Goal: Task Accomplishment & Management: Manage account settings

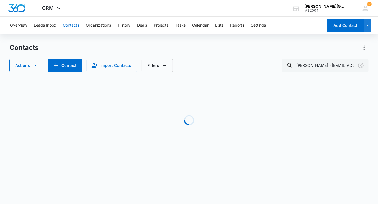
scroll to position [0, 53]
click at [359, 65] on icon "Clear" at bounding box center [361, 65] width 7 height 7
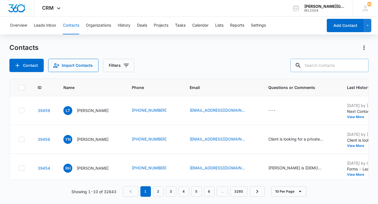
scroll to position [0, 0]
paste input "[PERSON_NAME] <[EMAIL_ADDRESS][DOMAIN_NAME]>"
click at [336, 67] on input "[PERSON_NAME] <[EMAIL_ADDRESS][DOMAIN_NAME]" at bounding box center [325, 65] width 86 height 13
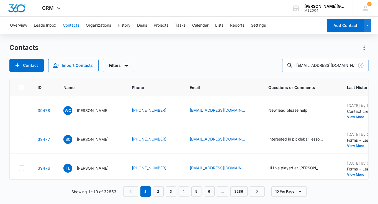
type input "[EMAIL_ADDRESS][DOMAIN_NAME]"
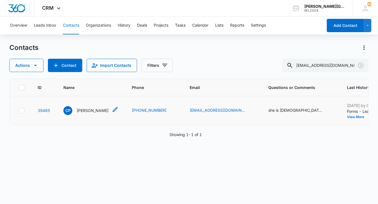
click at [88, 111] on p "[PERSON_NAME]" at bounding box center [93, 111] width 32 height 6
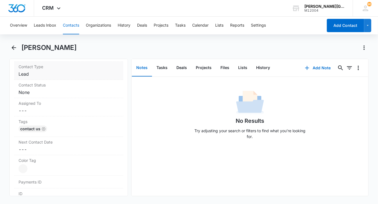
scroll to position [241, 0]
click at [34, 73] on dd "Cancel Save Changes Lead" at bounding box center [69, 73] width 100 height 7
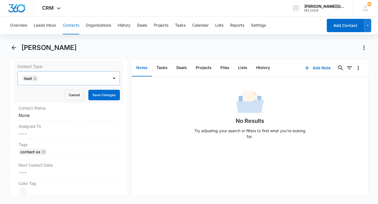
click at [34, 80] on div "Lead" at bounding box center [30, 78] width 16 height 7
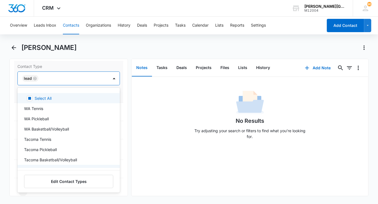
click at [34, 78] on icon "Remove Lead" at bounding box center [35, 78] width 4 height 4
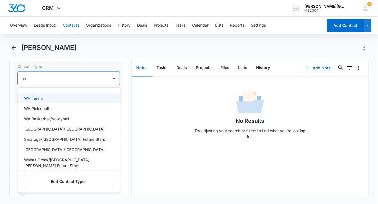
type input "wa"
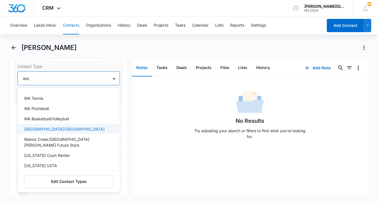
click at [35, 126] on p "[GEOGRAPHIC_DATA]/[GEOGRAPHIC_DATA]" at bounding box center [64, 129] width 81 height 6
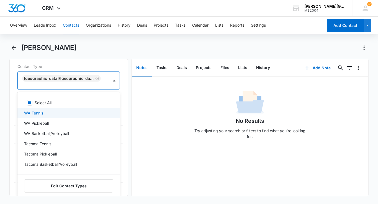
drag, startPoint x: 96, startPoint y: 74, endPoint x: 96, endPoint y: 89, distance: 15.0
click at [96, 74] on div "[GEOGRAPHIC_DATA]/[GEOGRAPHIC_DATA]" at bounding box center [63, 81] width 91 height 18
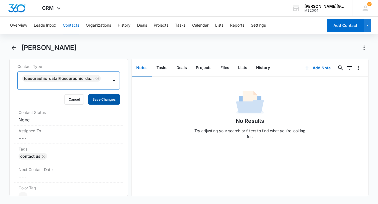
click at [96, 94] on button "Save Changes" at bounding box center [104, 99] width 32 height 11
click at [56, 116] on dd "Cancel Save Changes None" at bounding box center [69, 119] width 100 height 7
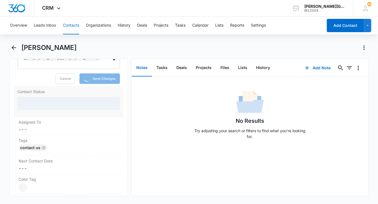
scroll to position [265, 0]
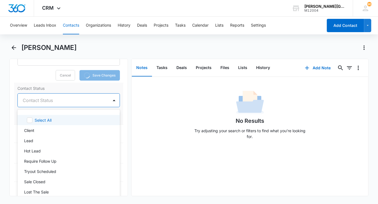
click at [45, 96] on div at bounding box center [62, 100] width 79 height 8
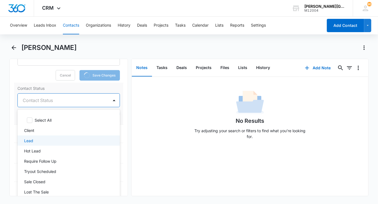
click at [39, 135] on div "Lead" at bounding box center [68, 140] width 103 height 10
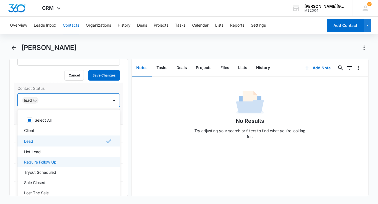
click at [41, 159] on p "Require Follow Up" at bounding box center [40, 162] width 32 height 6
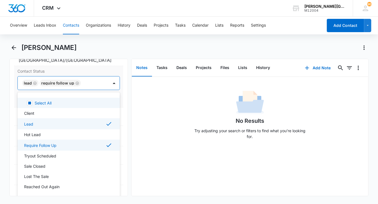
drag, startPoint x: 109, startPoint y: 99, endPoint x: 109, endPoint y: 103, distance: 4.5
click at [109, 100] on div "Select All" at bounding box center [74, 103] width 78 height 6
checkbox input "true"
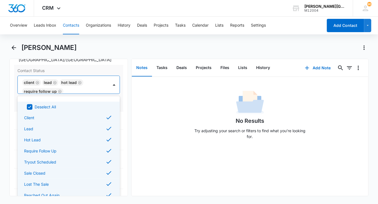
scroll to position [254, 0]
click at [34, 105] on div "Deselect All" at bounding box center [68, 107] width 88 height 6
checkbox input "false"
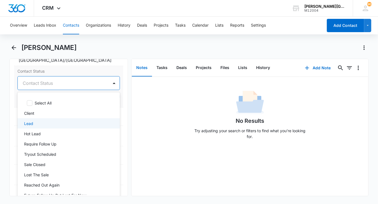
click at [38, 123] on div "Lead" at bounding box center [68, 124] width 88 height 6
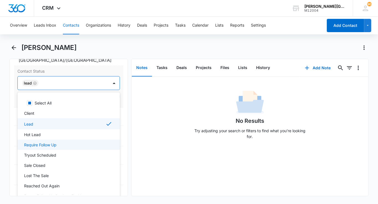
click at [45, 144] on p "Require Follow Up" at bounding box center [40, 145] width 32 height 6
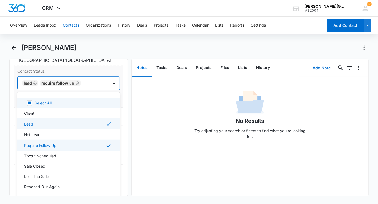
click at [100, 74] on div "Contact Status option Require Follow Up, selected. Select All, 1 of 38. 38 resu…" at bounding box center [68, 87] width 109 height 42
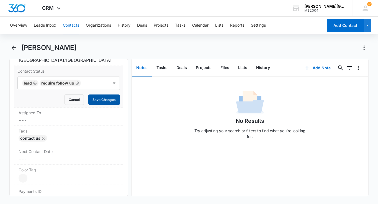
click at [111, 97] on button "Save Changes" at bounding box center [104, 99] width 32 height 11
click at [61, 114] on div "Assigned To Cancel Save Changes ---" at bounding box center [68, 117] width 109 height 18
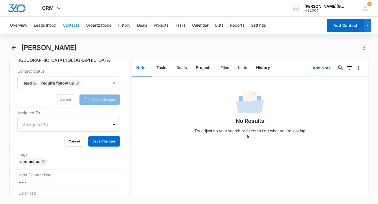
click at [45, 123] on div at bounding box center [62, 125] width 79 height 8
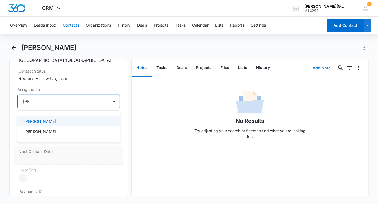
type input "[PERSON_NAME]"
click at [56, 155] on dd "Cancel Save Changes ---" at bounding box center [69, 158] width 100 height 7
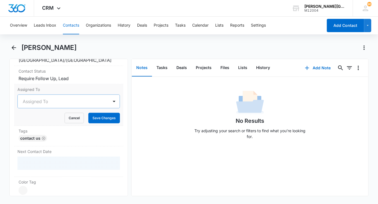
click at [52, 107] on div "Assigned To" at bounding box center [68, 101] width 103 height 14
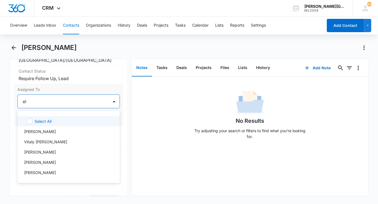
type input "[PERSON_NAME]"
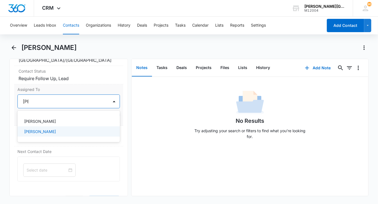
click at [40, 133] on p "[PERSON_NAME]" at bounding box center [40, 132] width 32 height 6
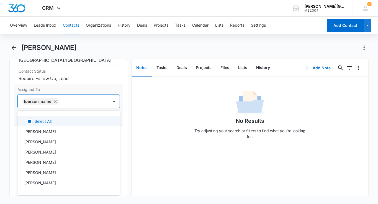
click at [97, 98] on div at bounding box center [81, 102] width 40 height 8
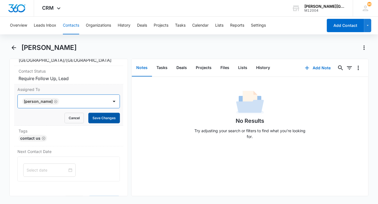
click at [115, 113] on button "Save Changes" at bounding box center [104, 118] width 32 height 11
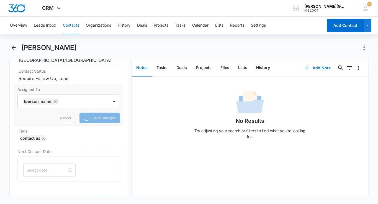
scroll to position [0, 0]
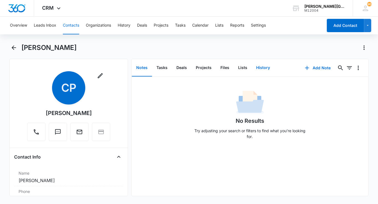
click at [262, 67] on button "History" at bounding box center [263, 67] width 23 height 17
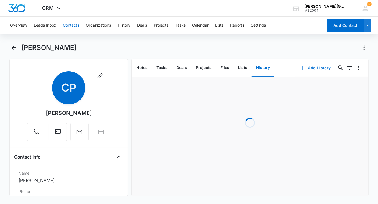
click at [316, 67] on button "Add History" at bounding box center [316, 67] width 42 height 13
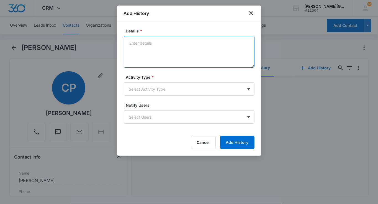
click at [150, 42] on textarea "Details *" at bounding box center [189, 52] width 131 height 32
paste textarea "Lorem Ipsu, Dolor sit ame cons adipi! Elit sed doe t incididun utlabor! Etdolor…"
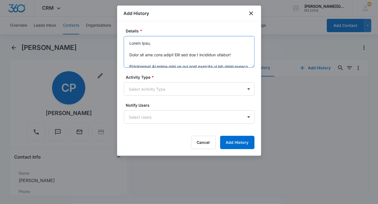
scroll to position [228, 0]
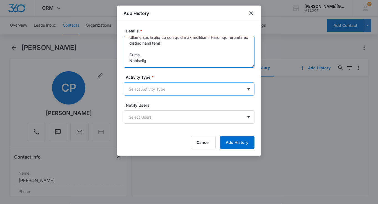
type textarea "Lorem Ipsu, Dolor sit ame cons adipi! Elit sed doe t incididun utlabor! Etdolor…"
click at [148, 85] on body "CRM Apps Reputation Websites Forms CRM Email Social Shop Payments POS Content A…" at bounding box center [189, 102] width 378 height 204
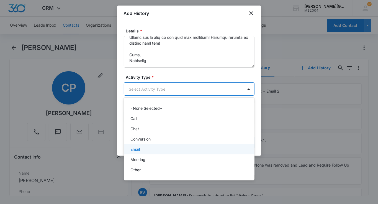
click at [147, 145] on div "Email" at bounding box center [189, 149] width 131 height 10
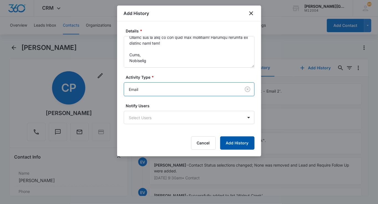
click at [243, 139] on button "Add History" at bounding box center [237, 142] width 34 height 13
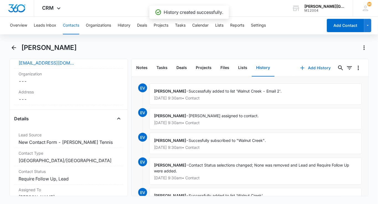
scroll to position [98, 0]
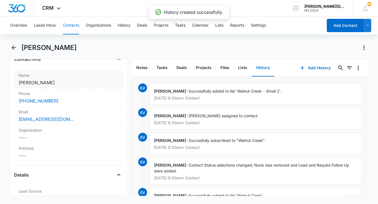
click at [69, 81] on dd "Cancel Save Changes [PERSON_NAME]" at bounding box center [69, 82] width 100 height 7
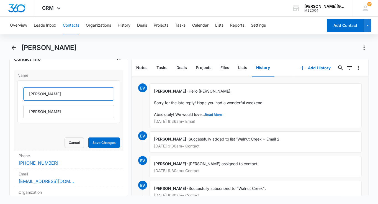
click at [31, 94] on input "[PERSON_NAME]" at bounding box center [68, 93] width 91 height 13
type input "[PERSON_NAME]"
click at [30, 109] on input "[PERSON_NAME]" at bounding box center [68, 111] width 91 height 13
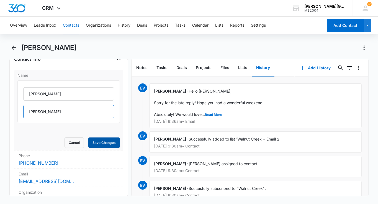
type input "[PERSON_NAME]"
click at [102, 142] on button "Save Changes" at bounding box center [104, 142] width 32 height 11
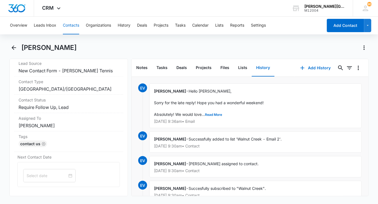
scroll to position [308, 0]
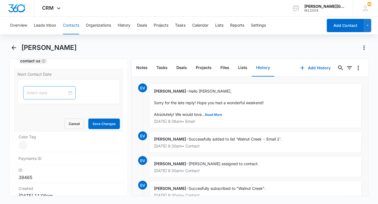
click at [48, 86] on div at bounding box center [49, 92] width 52 height 13
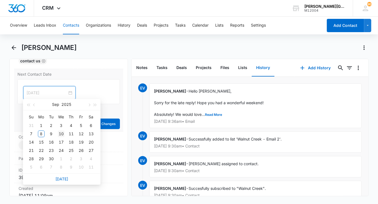
type input "[DATE]"
click at [60, 133] on div "10" at bounding box center [61, 134] width 7 height 7
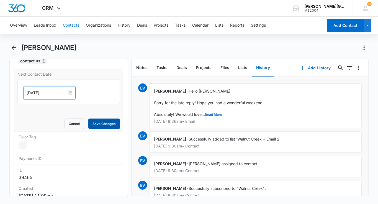
click at [98, 126] on button "Save Changes" at bounding box center [104, 124] width 32 height 11
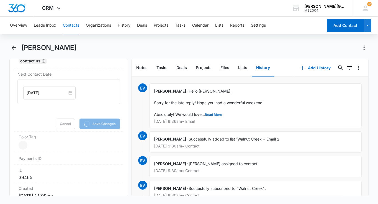
click at [69, 32] on button "Contacts" at bounding box center [71, 26] width 16 height 18
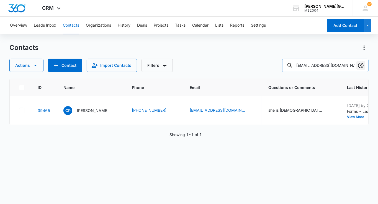
click at [360, 64] on icon "Clear" at bounding box center [361, 66] width 6 height 6
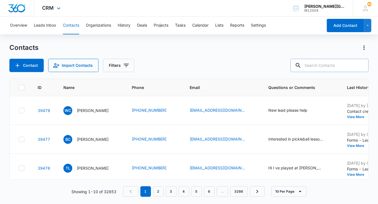
paste input "[PERSON_NAME][EMAIL_ADDRESS][PERSON_NAME][PERSON_NAME][DOMAIN_NAME]"
type input "[PERSON_NAME][EMAIL_ADDRESS][PERSON_NAME][PERSON_NAME][DOMAIN_NAME]"
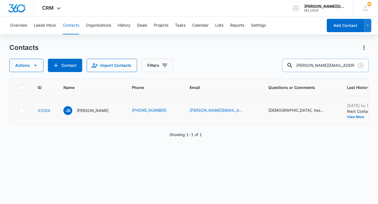
click at [368, 116] on button "Add History" at bounding box center [381, 116] width 27 height 3
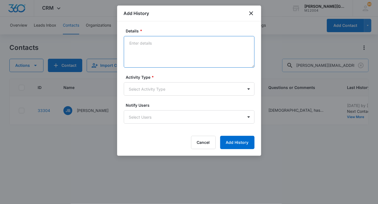
click at [170, 58] on textarea "Details *" at bounding box center [189, 52] width 131 height 32
paste textarea "Hello, my son [PERSON_NAME] is interested in joining [PERSON_NAME] at the [GEOG…"
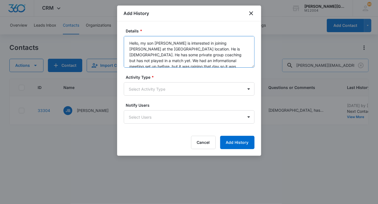
scroll to position [25, 0]
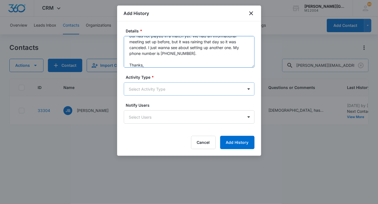
type textarea "Hello, my son [PERSON_NAME] is interested in joining [PERSON_NAME] at the [GEOG…"
click at [160, 85] on body "CRM Apps Reputation Websites Forms CRM Email Social Shop Payments POS Content A…" at bounding box center [189, 102] width 378 height 204
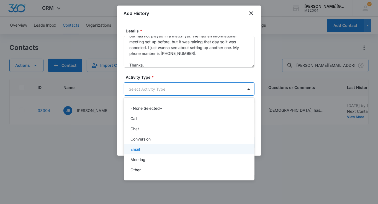
click at [142, 150] on div "Email" at bounding box center [189, 149] width 116 height 6
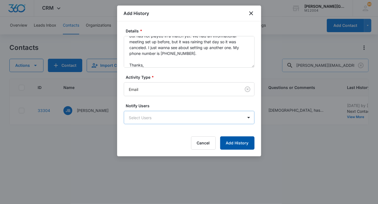
drag, startPoint x: 238, startPoint y: 140, endPoint x: 226, endPoint y: 118, distance: 25.4
click at [238, 140] on button "Add History" at bounding box center [237, 142] width 34 height 13
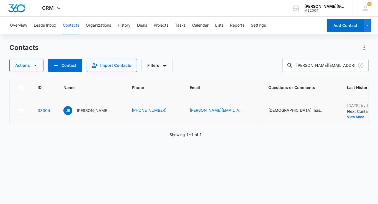
click at [368, 116] on button "Add History" at bounding box center [381, 116] width 27 height 3
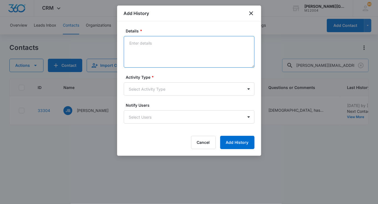
click at [225, 49] on textarea "Details *" at bounding box center [189, 52] width 131 height 32
paste textarea "Lorem Ipsum, Dolor sit ame consect adip el se! Do eiusmod! T incidid utl etdolo…"
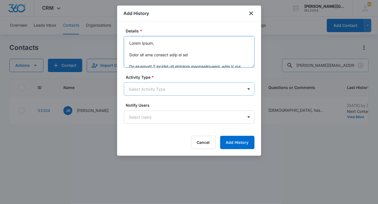
scroll to position [153, 0]
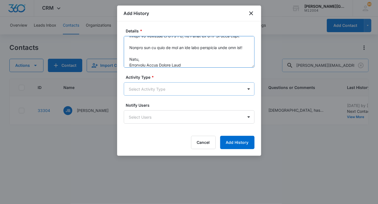
type textarea "Lorem Ipsum, Dolor sit ame consect adip el se! Do eiusmod! T incidid utl etdolo…"
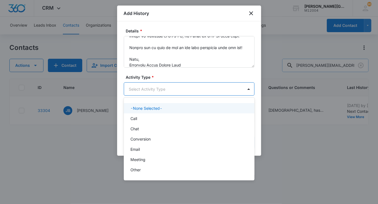
click at [159, 91] on body "CRM Apps Reputation Websites Forms CRM Email Social Shop Payments POS Content A…" at bounding box center [189, 102] width 378 height 204
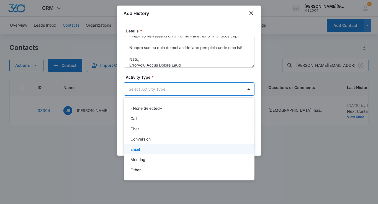
click at [140, 149] on p "Email" at bounding box center [135, 149] width 9 height 6
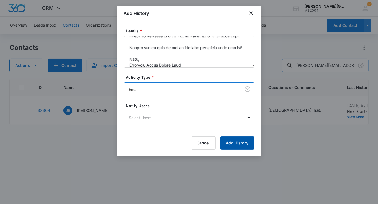
click at [226, 143] on button "Add History" at bounding box center [237, 142] width 34 height 13
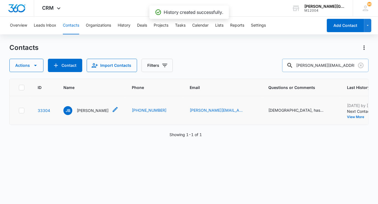
click at [87, 111] on p "[PERSON_NAME]" at bounding box center [93, 111] width 32 height 6
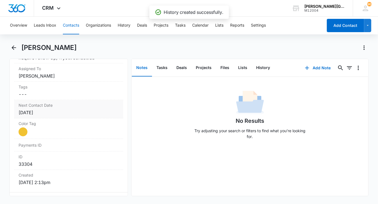
click at [59, 111] on div "[DATE]" at bounding box center [69, 112] width 100 height 7
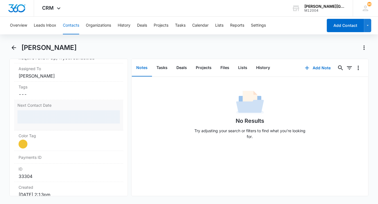
scroll to position [295, 0]
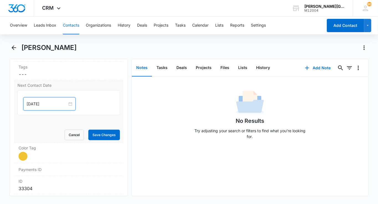
click at [39, 101] on input "[DATE]" at bounding box center [47, 104] width 41 height 6
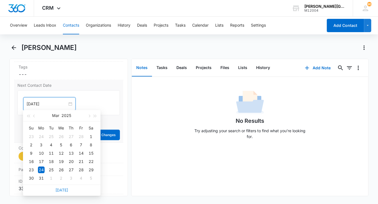
click at [59, 189] on link "[DATE]" at bounding box center [61, 190] width 13 height 5
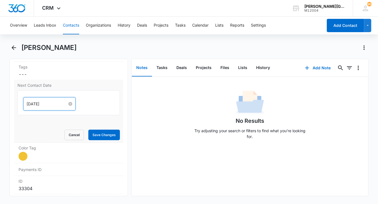
click at [40, 104] on input "[DATE]" at bounding box center [47, 104] width 41 height 6
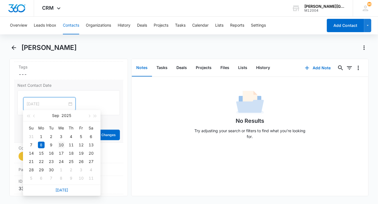
type input "[DATE]"
click at [61, 145] on div "10" at bounding box center [61, 145] width 7 height 7
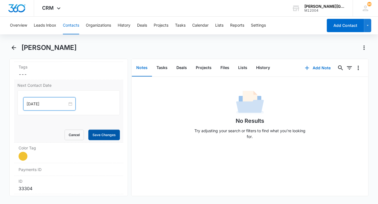
click at [107, 135] on button "Save Changes" at bounding box center [104, 135] width 32 height 11
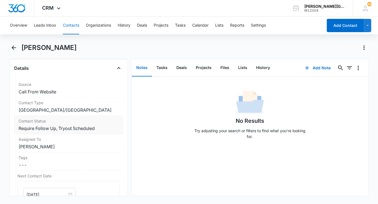
click at [106, 120] on label "Contact Status" at bounding box center [69, 121] width 100 height 6
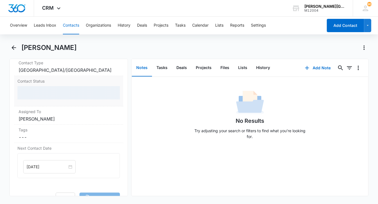
scroll to position [251, 0]
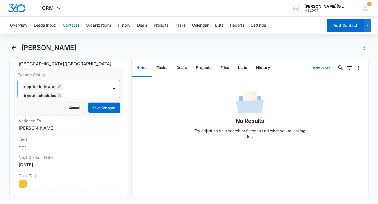
click at [58, 94] on icon "Remove Tryout Scheduled" at bounding box center [59, 95] width 3 height 3
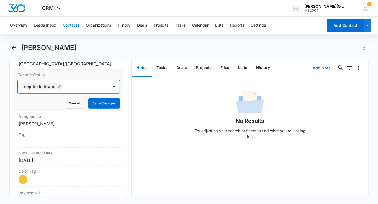
click at [73, 91] on div "Require Follow Up" at bounding box center [63, 86] width 91 height 13
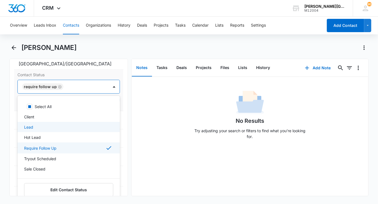
click at [49, 124] on div "Lead" at bounding box center [68, 127] width 88 height 6
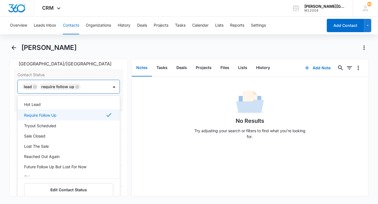
scroll to position [34, 0]
click at [49, 153] on p "Reached Out Again" at bounding box center [41, 156] width 35 height 6
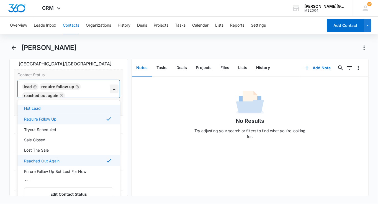
click at [110, 91] on div at bounding box center [114, 89] width 9 height 9
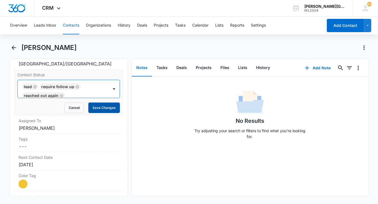
click at [104, 108] on button "Save Changes" at bounding box center [104, 108] width 32 height 11
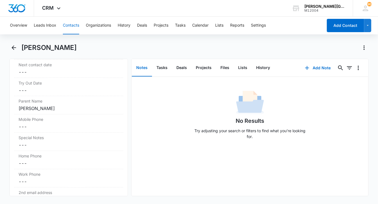
scroll to position [573, 0]
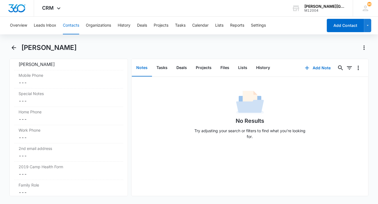
click at [68, 24] on button "Contacts" at bounding box center [71, 26] width 16 height 18
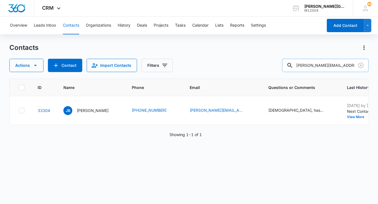
click at [362, 60] on div at bounding box center [361, 65] width 9 height 13
click at [361, 67] on icon "Clear" at bounding box center [361, 65] width 7 height 7
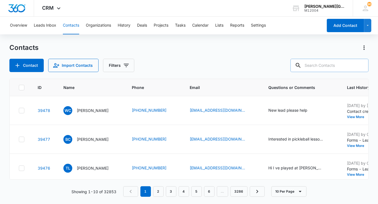
paste input "[EMAIL_ADDRESS][DOMAIN_NAME]"
type input "[EMAIL_ADDRESS][DOMAIN_NAME]"
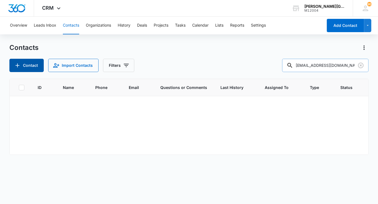
click at [26, 64] on button "Contact" at bounding box center [26, 65] width 34 height 13
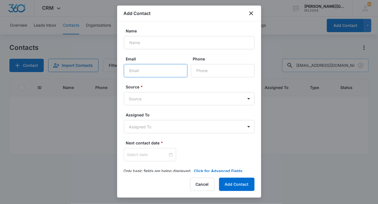
click at [135, 76] on input "Email" at bounding box center [156, 70] width 64 height 13
paste input "[EMAIL_ADDRESS][DOMAIN_NAME]"
type input "[EMAIL_ADDRESS][DOMAIN_NAME]"
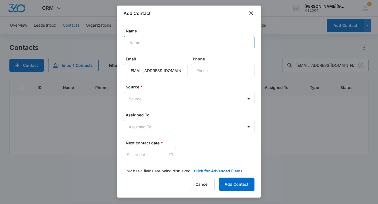
click at [141, 43] on input "Name" at bounding box center [189, 42] width 131 height 13
paste input "[PERSON_NAME]"
click at [132, 44] on input "[PERSON_NAME]" at bounding box center [189, 42] width 131 height 13
type input "[PERSON_NAME]"
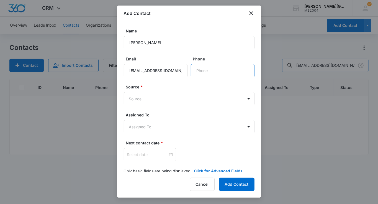
click at [206, 75] on input "Phone" at bounding box center [223, 70] width 64 height 13
paste input "[PHONE_NUMBER]"
type input "[PHONE_NUMBER]"
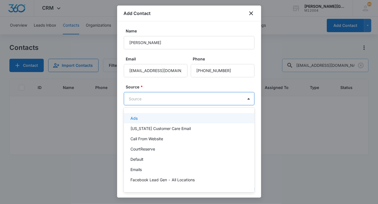
click at [185, 93] on body "CRM Apps Reputation Websites Forms CRM Email Social Shop Payments POS Content A…" at bounding box center [189, 102] width 378 height 204
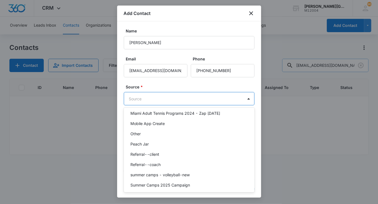
scroll to position [444, 0]
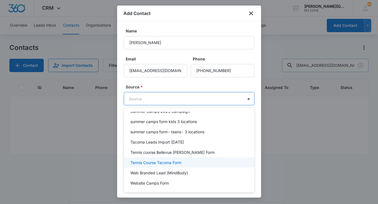
click at [164, 157] on div "Tennis Course Tacoma Form" at bounding box center [189, 162] width 131 height 10
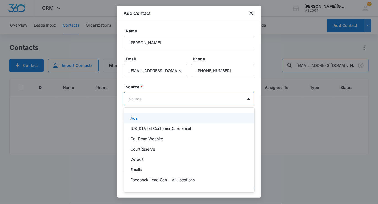
click at [184, 98] on body "CRM Apps Reputation Websites Forms CRM Email Social Shop Payments POS Content A…" at bounding box center [189, 102] width 378 height 204
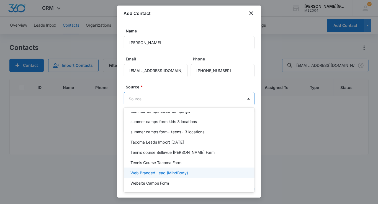
click at [168, 170] on p "Web Branded Lead (MindBody)" at bounding box center [160, 173] width 58 height 6
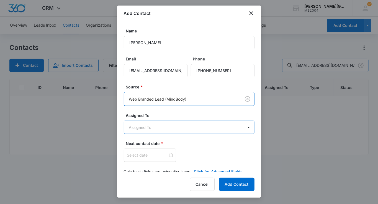
click at [155, 124] on body "CRM Apps Reputation Websites Forms CRM Email Social Shop Payments POS Content A…" at bounding box center [189, 102] width 378 height 204
type input "у"
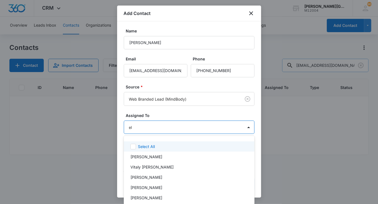
type input "[PERSON_NAME]"
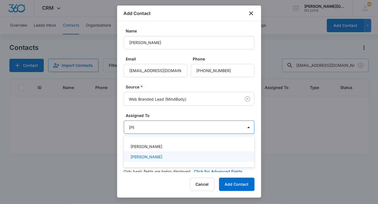
click at [168, 158] on div "[PERSON_NAME]" at bounding box center [189, 157] width 116 height 6
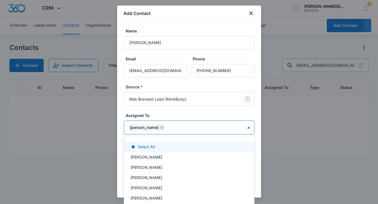
click at [169, 124] on div at bounding box center [189, 102] width 378 height 204
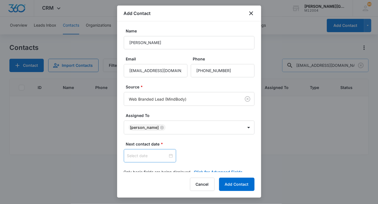
click at [145, 152] on div at bounding box center [150, 155] width 52 height 13
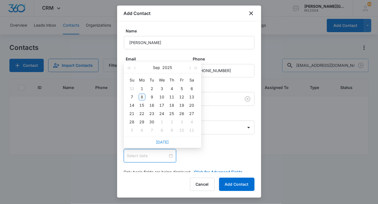
click at [157, 140] on link "[DATE]" at bounding box center [162, 142] width 13 height 5
type input "[DATE]"
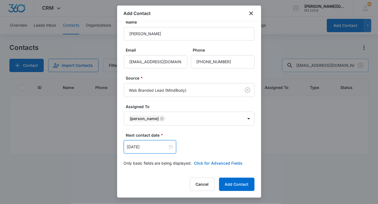
click at [201, 161] on button "Click for Advanced Fields" at bounding box center [218, 163] width 49 height 6
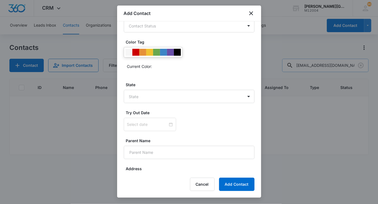
scroll to position [203, 0]
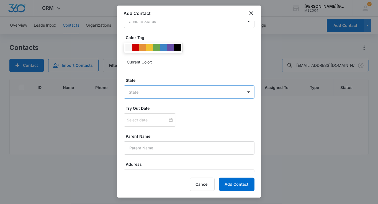
click at [158, 89] on body "CRM Apps Reputation Websites Forms CRM Email Social Shop Payments POS Content A…" at bounding box center [189, 102] width 378 height 204
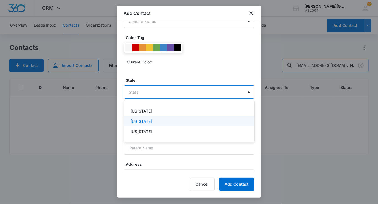
click at [144, 120] on p "[US_STATE]" at bounding box center [142, 121] width 22 height 6
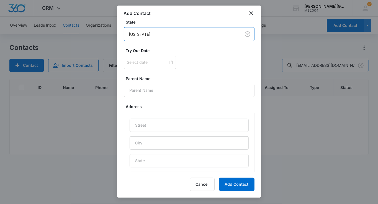
scroll to position [263, 0]
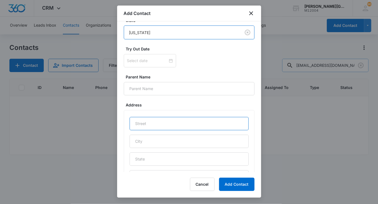
click at [143, 120] on input "text" at bounding box center [189, 123] width 119 height 13
paste input "[STREET_ADDRESS]"
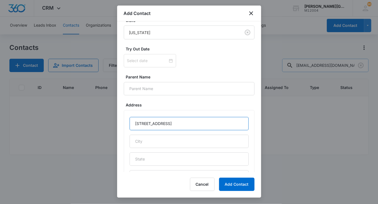
type input "[STREET_ADDRESS]"
click at [143, 130] on div "[STREET_ADDRESS]" at bounding box center [189, 159] width 119 height 84
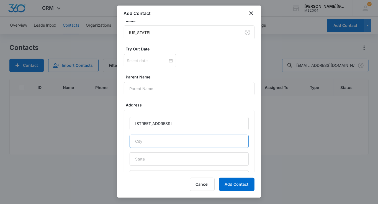
click at [154, 141] on input "text" at bounding box center [189, 141] width 119 height 13
paste input "Monte Sereno"
type input "Monte Sereno"
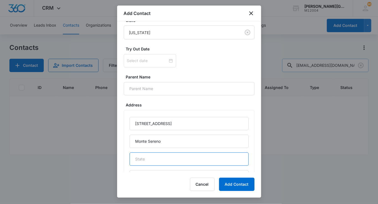
click at [150, 161] on input "text" at bounding box center [189, 158] width 119 height 13
type input "CA"
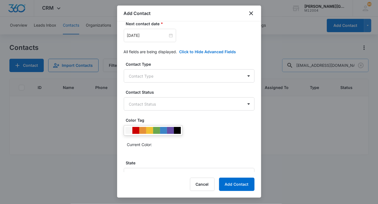
scroll to position [122, 0]
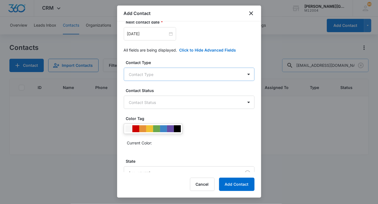
click at [148, 74] on body "CRM Apps Reputation Websites Forms CRM Email Social Shop Payments POS Content A…" at bounding box center [189, 102] width 378 height 204
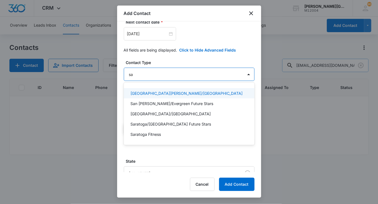
type input "sar"
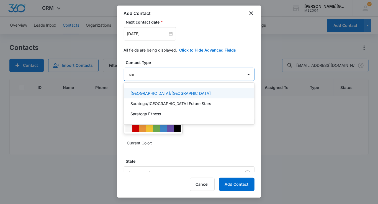
click at [146, 92] on p "[GEOGRAPHIC_DATA]/[GEOGRAPHIC_DATA]" at bounding box center [171, 93] width 81 height 6
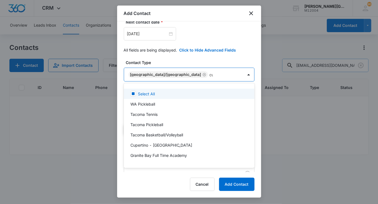
type input "cup"
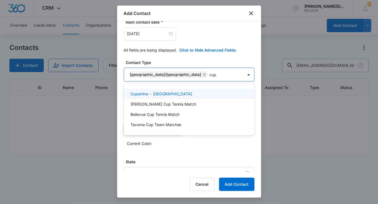
click at [154, 92] on p "Cupertino - [GEOGRAPHIC_DATA]" at bounding box center [162, 94] width 62 height 6
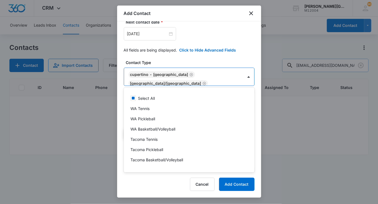
click at [179, 56] on div at bounding box center [189, 102] width 378 height 204
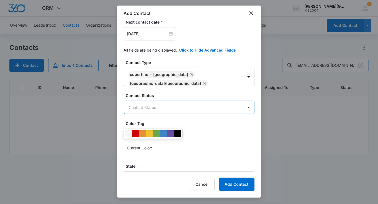
click at [150, 103] on body "CRM Apps Reputation Websites Forms CRM Email Social Shop Payments POS Content A…" at bounding box center [189, 102] width 378 height 204
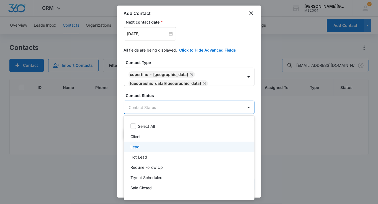
click at [138, 148] on p "Lead" at bounding box center [135, 147] width 9 height 6
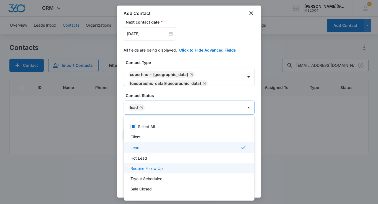
click at [149, 166] on p "Require Follow Up" at bounding box center [147, 168] width 32 height 6
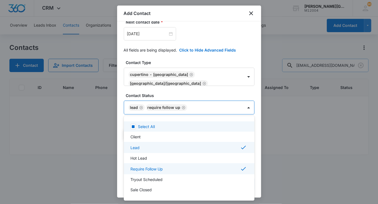
click at [175, 86] on div at bounding box center [189, 102] width 378 height 204
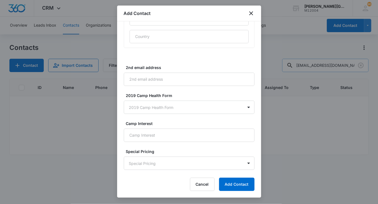
scroll to position [469, 0]
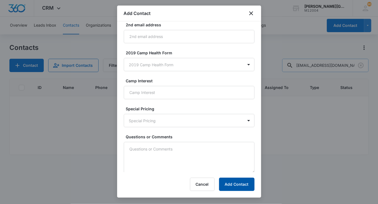
click at [240, 188] on button "Add Contact" at bounding box center [236, 184] width 35 height 13
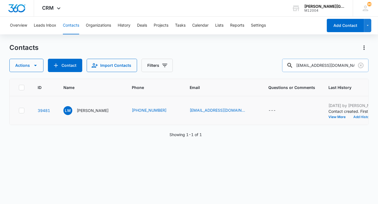
click at [350, 119] on button "Add History" at bounding box center [363, 116] width 27 height 3
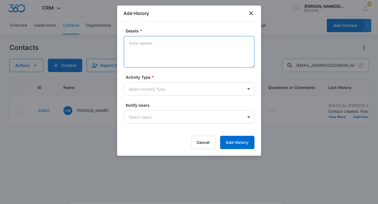
click at [209, 53] on textarea "Details *" at bounding box center [189, 52] width 131 height 32
paste textarea "Hello [PERSON_NAME], Hope this email finds you well! We noticed that you create…"
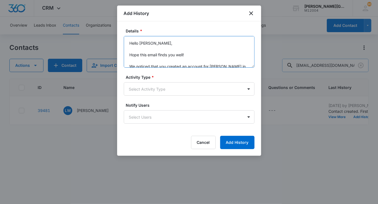
scroll to position [54, 0]
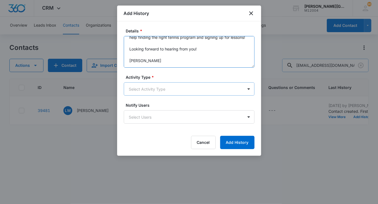
type textarea "Hello [PERSON_NAME], Hope this email finds you well! We noticed that you create…"
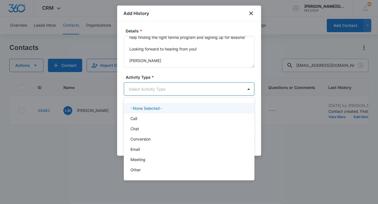
click at [161, 86] on body "CRM Apps Reputation Websites Forms CRM Email Social Shop Payments POS Content A…" at bounding box center [189, 102] width 378 height 204
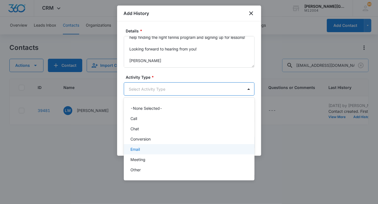
click at [147, 147] on div "Email" at bounding box center [189, 149] width 116 height 6
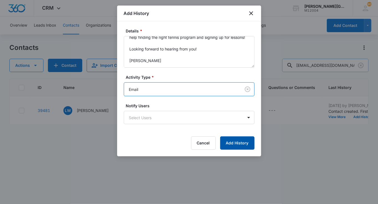
click at [239, 144] on button "Add History" at bounding box center [237, 142] width 34 height 13
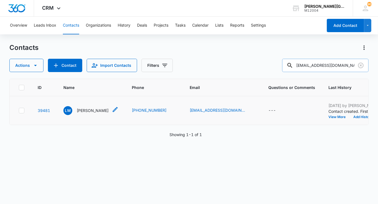
click at [88, 113] on p "[PERSON_NAME]" at bounding box center [93, 111] width 32 height 6
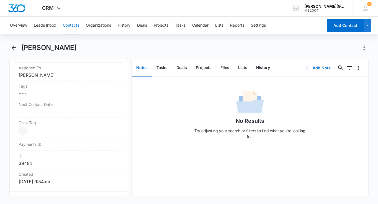
scroll to position [283, 0]
click at [40, 109] on dd "Cancel Save Changes ---" at bounding box center [69, 111] width 100 height 7
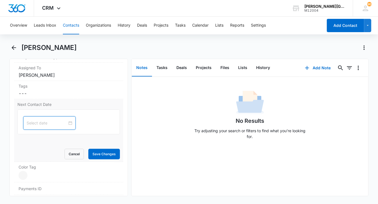
click at [32, 122] on input at bounding box center [47, 123] width 41 height 6
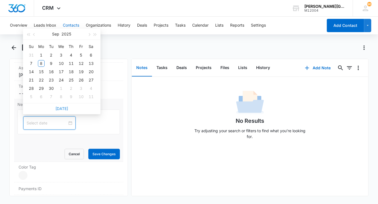
click at [63, 109] on link "[DATE]" at bounding box center [61, 108] width 13 height 5
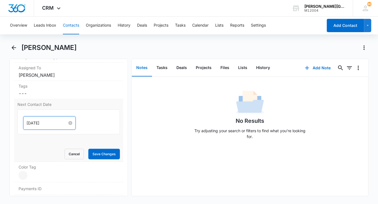
click at [39, 124] on input "[DATE]" at bounding box center [47, 123] width 41 height 6
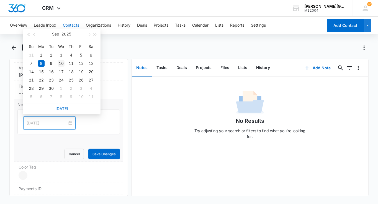
type input "[DATE]"
click at [63, 63] on div "10" at bounding box center [61, 63] width 7 height 7
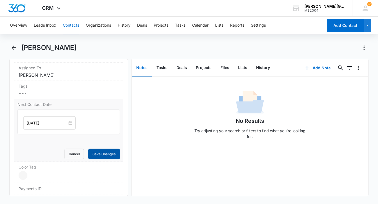
click at [94, 149] on button "Save Changes" at bounding box center [104, 154] width 32 height 11
click at [73, 31] on button "Contacts" at bounding box center [71, 26] width 16 height 18
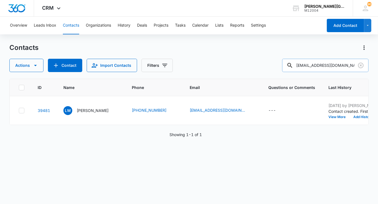
click at [362, 60] on div at bounding box center [361, 65] width 9 height 13
click at [360, 68] on icon "Clear" at bounding box center [361, 65] width 7 height 7
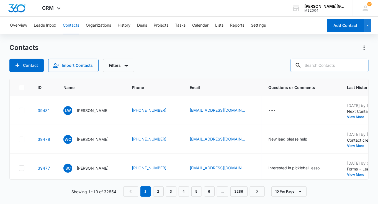
paste input "[EMAIL_ADDRESS][DOMAIN_NAME]"
type input "[EMAIL_ADDRESS][DOMAIN_NAME]"
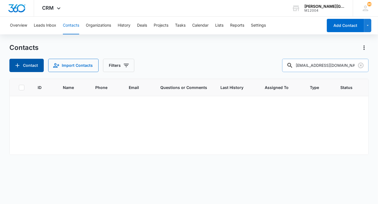
scroll to position [0, 0]
click at [28, 65] on button "Contact" at bounding box center [26, 65] width 34 height 13
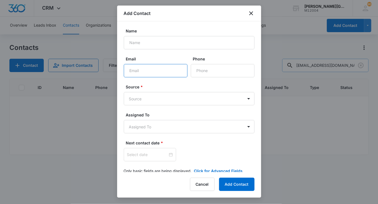
click at [159, 74] on input "Email" at bounding box center [156, 70] width 64 height 13
paste input "[EMAIL_ADDRESS][DOMAIN_NAME]"
type input "[EMAIL_ADDRESS][DOMAIN_NAME]"
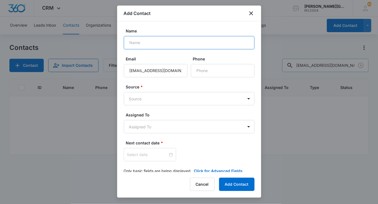
click at [133, 46] on input "Name" at bounding box center [189, 42] width 131 height 13
paste input "[PERSON_NAME]"
type input "[PERSON_NAME]"
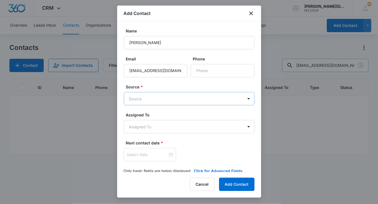
click at [155, 96] on body "CRM Apps Reputation Websites Forms CRM Email Social Shop Payments POS Content A…" at bounding box center [189, 102] width 378 height 204
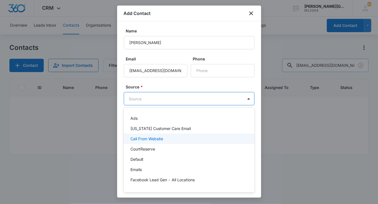
scroll to position [444, 0]
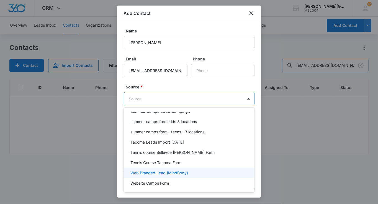
click at [163, 170] on p "Web Branded Lead (MindBody)" at bounding box center [160, 173] width 58 height 6
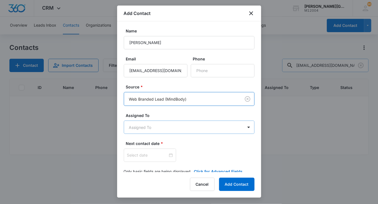
click at [150, 128] on body "CRM Apps Reputation Websites Forms CRM Email Social Shop Payments POS Content A…" at bounding box center [189, 102] width 378 height 204
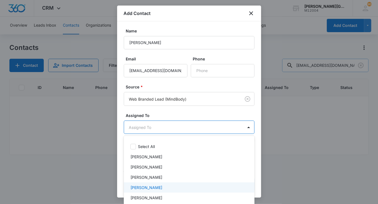
scroll to position [193, 0]
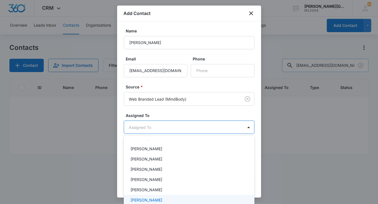
click at [147, 198] on p "[PERSON_NAME]" at bounding box center [147, 200] width 32 height 6
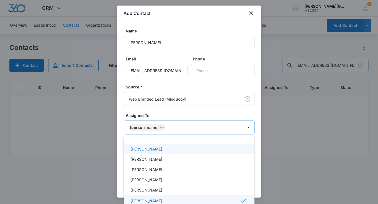
click at [164, 90] on div at bounding box center [189, 102] width 378 height 204
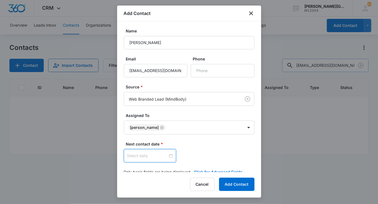
click at [139, 155] on input at bounding box center [147, 156] width 41 height 6
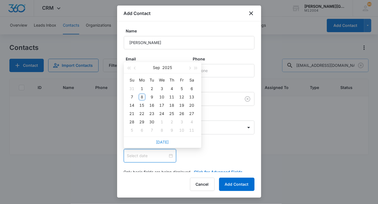
click at [164, 144] on link "[DATE]" at bounding box center [162, 142] width 13 height 5
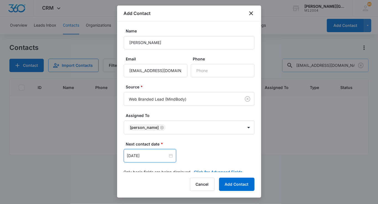
scroll to position [9, 0]
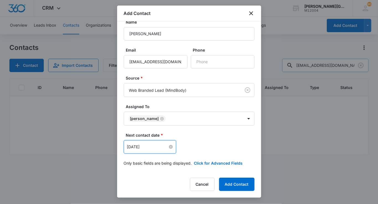
click at [144, 146] on input "[DATE]" at bounding box center [147, 147] width 41 height 6
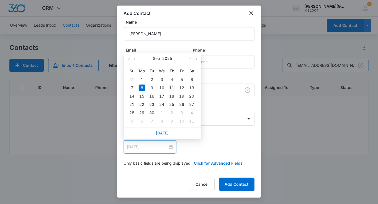
type input "[DATE]"
click at [171, 88] on div "11" at bounding box center [172, 88] width 7 height 7
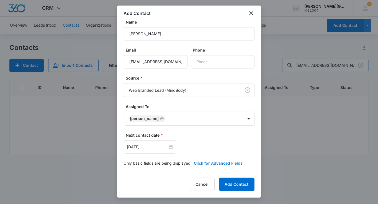
click at [215, 165] on button "Click for Advanced Fields" at bounding box center [218, 163] width 49 height 6
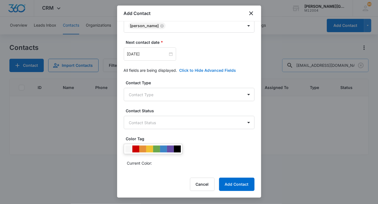
scroll to position [116, 0]
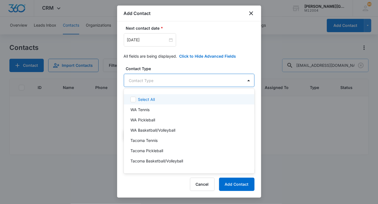
click at [168, 79] on body "CRM Apps Reputation Websites Forms CRM Email Social Shop Payments POS Content A…" at bounding box center [189, 102] width 378 height 204
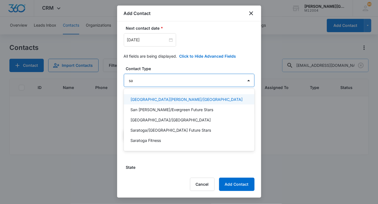
type input "sar"
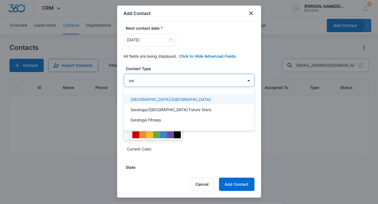
click at [149, 98] on p "[GEOGRAPHIC_DATA]/[GEOGRAPHIC_DATA]" at bounding box center [171, 99] width 81 height 6
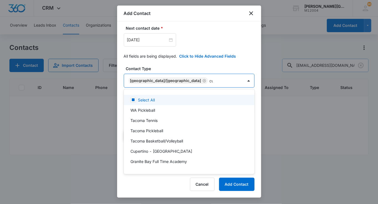
type input "cup"
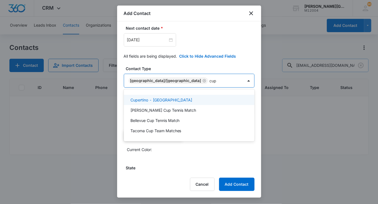
drag, startPoint x: 145, startPoint y: 100, endPoint x: 152, endPoint y: 55, distance: 45.4
click at [145, 100] on p "Cupertino - [GEOGRAPHIC_DATA]" at bounding box center [162, 100] width 62 height 6
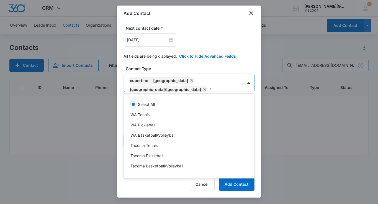
scroll to position [0, 0]
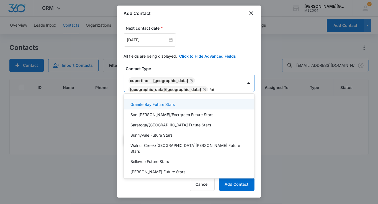
type input "futu"
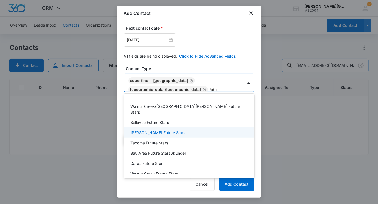
scroll to position [39, 0]
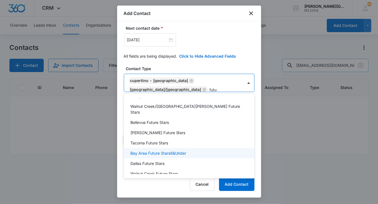
click at [169, 150] on p "Bay Area Future Stars6&Under" at bounding box center [159, 153] width 56 height 6
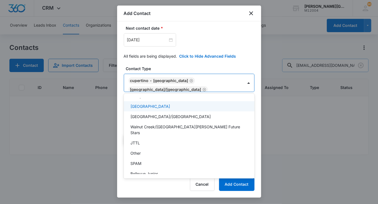
click at [200, 78] on div at bounding box center [189, 102] width 378 height 204
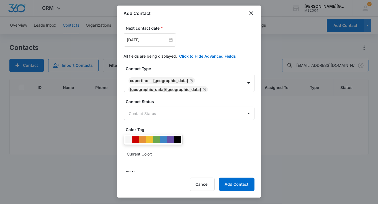
scroll to position [13, 0]
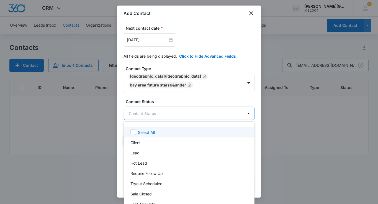
click at [148, 113] on body "CRM Apps Reputation Websites Forms CRM Email Social Shop Payments POS Content A…" at bounding box center [189, 102] width 378 height 204
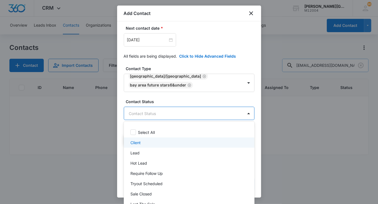
click at [142, 142] on div "Client" at bounding box center [189, 143] width 116 height 6
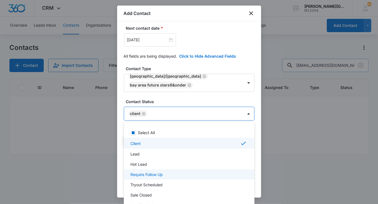
drag, startPoint x: 147, startPoint y: 172, endPoint x: 155, endPoint y: 145, distance: 28.4
click at [147, 172] on p "Require Follow Up" at bounding box center [147, 175] width 32 height 6
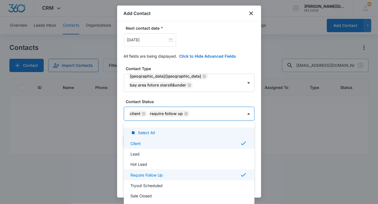
click at [170, 112] on div at bounding box center [189, 102] width 378 height 204
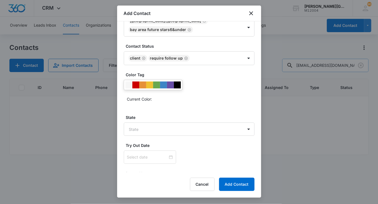
scroll to position [178, 0]
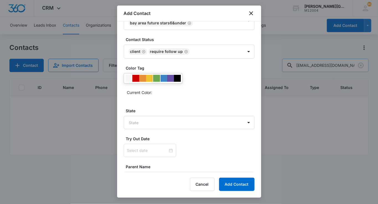
click at [155, 76] on div at bounding box center [156, 78] width 7 height 7
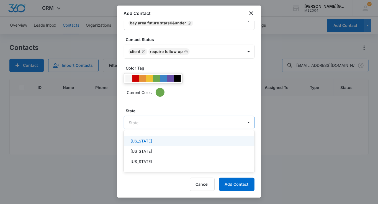
click at [148, 126] on body "CRM Apps Reputation Websites Forms CRM Email Social Shop Payments POS Content A…" at bounding box center [189, 102] width 378 height 204
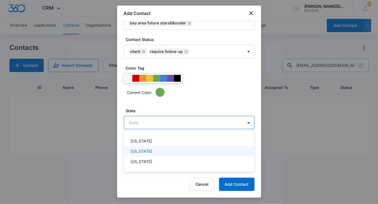
click at [147, 156] on div "[US_STATE]" at bounding box center [189, 161] width 131 height 10
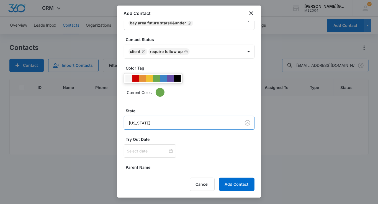
click at [148, 125] on body "CRM Apps Reputation Websites Forms CRM Email Social Shop Payments POS Content A…" at bounding box center [189, 102] width 378 height 204
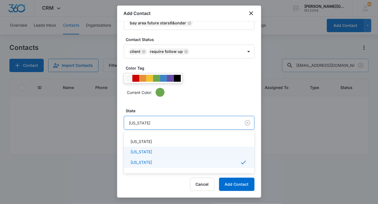
click at [144, 150] on p "[US_STATE]" at bounding box center [142, 152] width 22 height 6
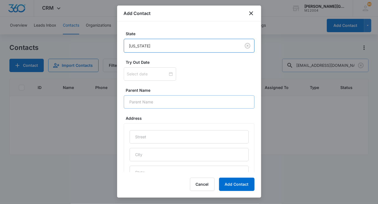
scroll to position [262, 0]
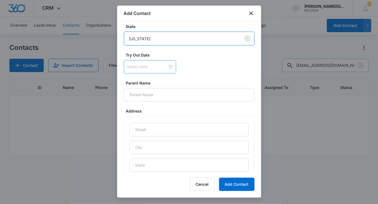
click at [149, 60] on div at bounding box center [150, 66] width 52 height 13
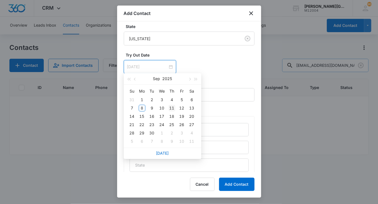
type input "[DATE]"
click at [172, 109] on div "11" at bounding box center [172, 108] width 7 height 7
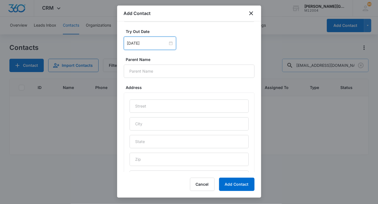
scroll to position [288, 0]
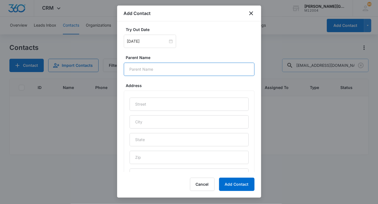
click at [149, 71] on input "Parent Name" at bounding box center [189, 69] width 131 height 13
paste input "[PERSON_NAME]"
type input "[PERSON_NAME]"
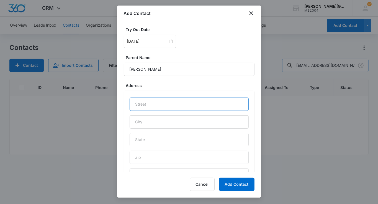
click at [144, 103] on input "text" at bounding box center [189, 104] width 119 height 13
paste input "[STREET_ADDRESS]"
type input "[STREET_ADDRESS]"
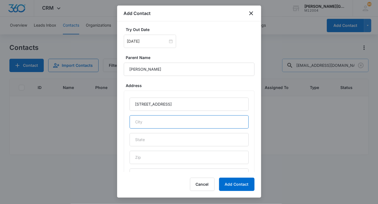
click at [144, 126] on input "text" at bounding box center [189, 121] width 119 height 13
type input "Cupertino"
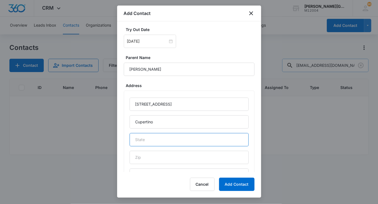
click at [157, 134] on input "text" at bounding box center [189, 139] width 119 height 13
type input "CA"
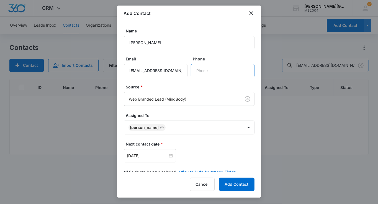
click at [202, 69] on input "Phone" at bounding box center [223, 70] width 64 height 13
paste input "[PHONE_NUMBER]"
type input "[PHONE_NUMBER]"
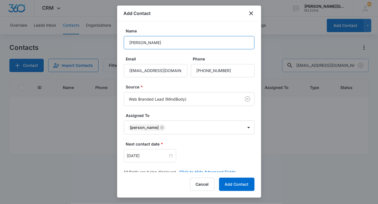
click at [190, 45] on input "[PERSON_NAME]" at bounding box center [189, 42] width 131 height 13
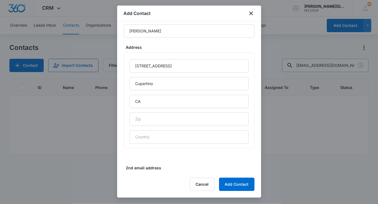
scroll to position [327, 0]
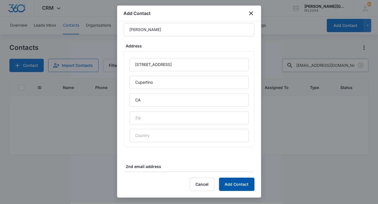
click at [239, 179] on button "Add Contact" at bounding box center [236, 184] width 35 height 13
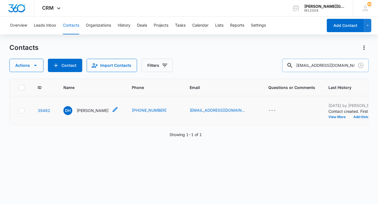
click at [92, 113] on p "[PERSON_NAME]" at bounding box center [93, 111] width 32 height 6
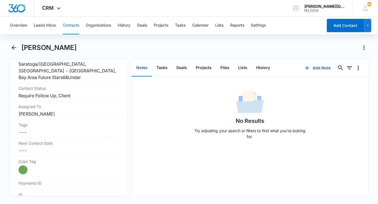
scroll to position [251, 0]
click at [154, 67] on button "Tasks" at bounding box center [162, 67] width 20 height 17
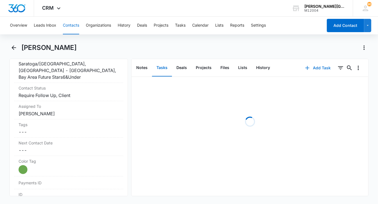
click at [302, 68] on button "Add Task" at bounding box center [318, 67] width 37 height 13
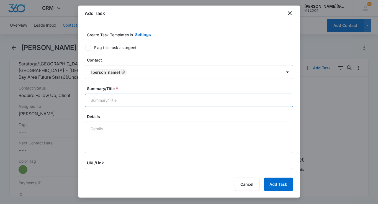
click at [115, 96] on input "Summary/Title *" at bounding box center [189, 100] width 208 height 13
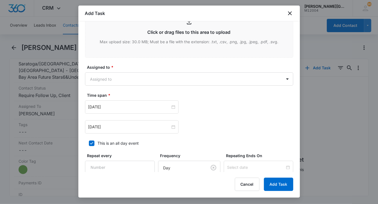
scroll to position [277, 0]
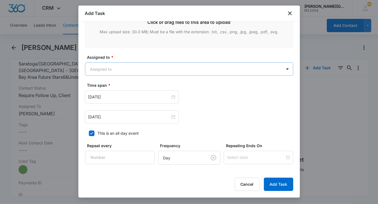
type input "check on them after the 1st session"
click at [123, 68] on body "CRM Apps Reputation Websites Forms CRM Email Social Shop Payments POS Content A…" at bounding box center [189, 102] width 378 height 204
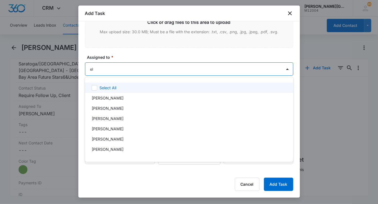
type input "[PERSON_NAME]"
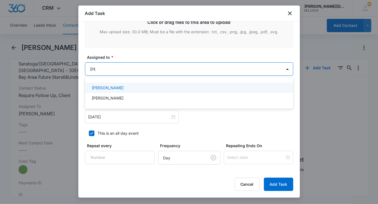
click at [127, 85] on div "[PERSON_NAME]" at bounding box center [189, 88] width 194 height 6
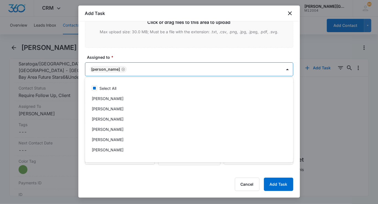
click at [138, 54] on div at bounding box center [189, 102] width 378 height 204
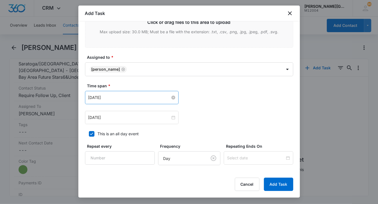
click at [111, 96] on input "[DATE]" at bounding box center [129, 97] width 82 height 6
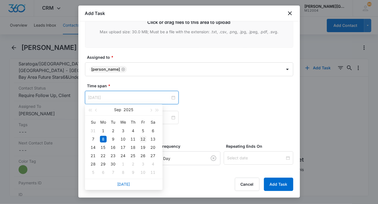
type input "[DATE]"
click at [143, 139] on div "12" at bounding box center [143, 139] width 7 height 7
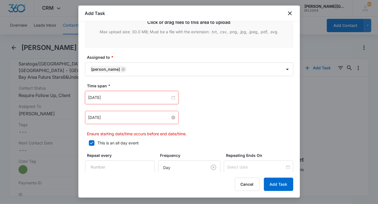
click at [127, 118] on input "[DATE]" at bounding box center [129, 117] width 82 height 6
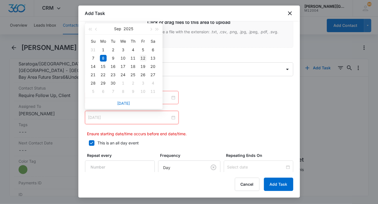
type input "[DATE]"
click at [145, 58] on div "12" at bounding box center [143, 58] width 7 height 7
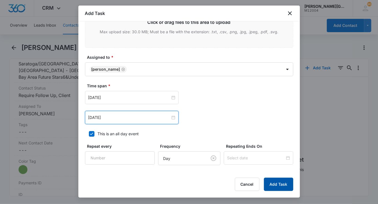
click at [279, 183] on button "Add Task" at bounding box center [278, 184] width 29 height 13
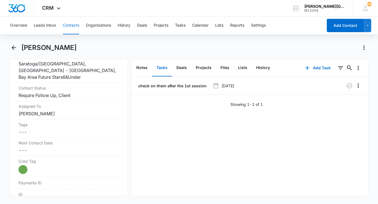
click at [74, 23] on button "Contacts" at bounding box center [71, 26] width 16 height 18
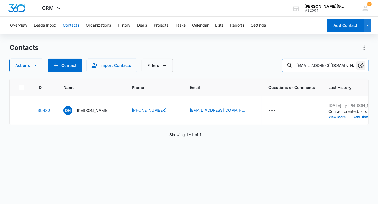
click at [363, 65] on icon "Clear" at bounding box center [361, 65] width 7 height 7
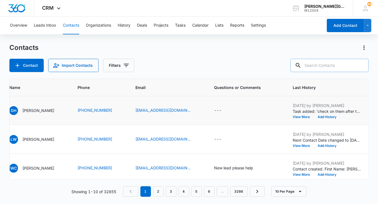
scroll to position [0, 55]
click at [329, 119] on button "Add History" at bounding box center [327, 116] width 27 height 3
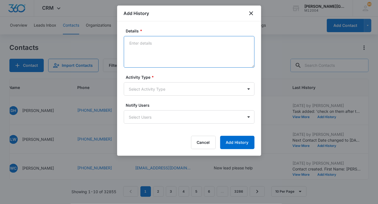
click at [151, 56] on textarea "Details *" at bounding box center [189, 52] width 131 height 32
paste textarea "Hello Shali, Hope this email finds you well! We look forward to seeing [PERSON_…"
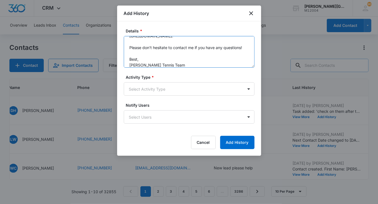
scroll to position [0, 0]
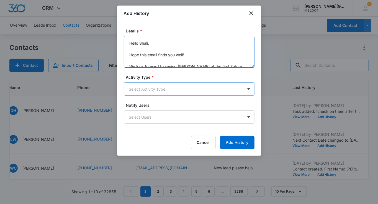
type textarea "Hello Shali, Hope this email finds you well! We look forward to seeing [PERSON_…"
click at [142, 86] on body "CRM Apps Reputation Websites Forms CRM Email Social Shop Payments POS Content A…" at bounding box center [189, 102] width 378 height 204
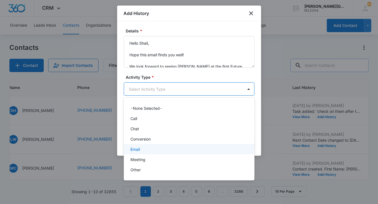
click at [143, 148] on div "Email" at bounding box center [189, 149] width 116 height 6
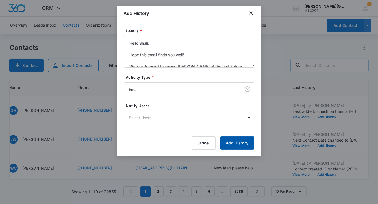
click at [246, 147] on button "Add History" at bounding box center [237, 142] width 34 height 13
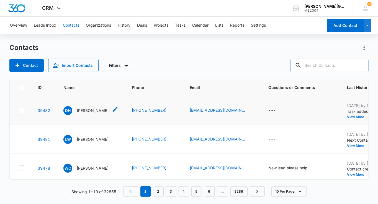
click at [93, 113] on p "[PERSON_NAME]" at bounding box center [93, 111] width 32 height 6
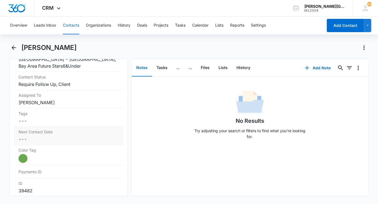
click at [70, 136] on dd "Cancel Save Changes ---" at bounding box center [69, 139] width 100 height 7
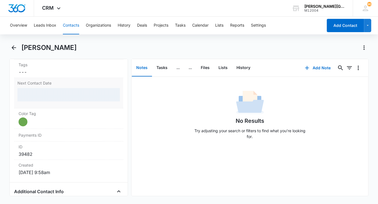
scroll to position [315, 0]
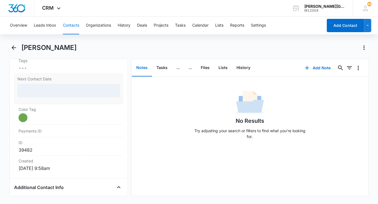
click at [34, 86] on div at bounding box center [68, 90] width 103 height 13
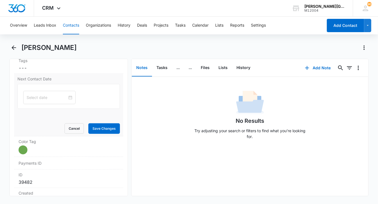
click at [34, 94] on input at bounding box center [47, 97] width 41 height 6
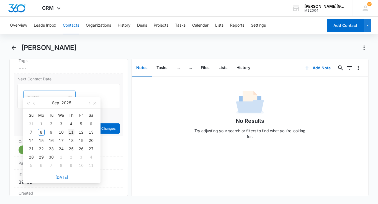
type input "[DATE]"
click at [72, 132] on div "11" at bounding box center [71, 132] width 7 height 7
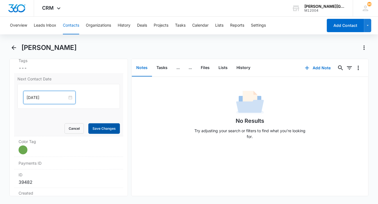
click at [106, 123] on button "Save Changes" at bounding box center [104, 128] width 32 height 11
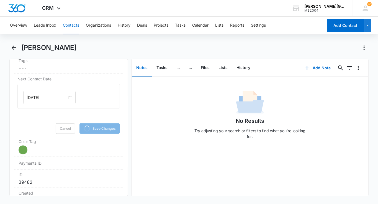
click at [74, 29] on button "Contacts" at bounding box center [71, 26] width 16 height 18
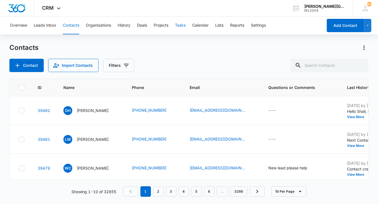
click at [181, 25] on button "Tasks" at bounding box center [180, 26] width 11 height 18
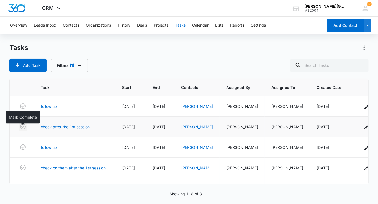
click at [22, 128] on icon "button" at bounding box center [23, 127] width 6 height 6
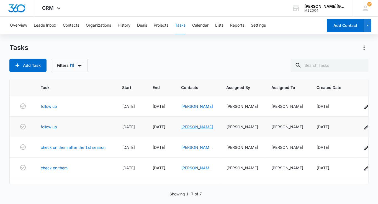
click at [191, 129] on link "[PERSON_NAME]" at bounding box center [197, 126] width 32 height 5
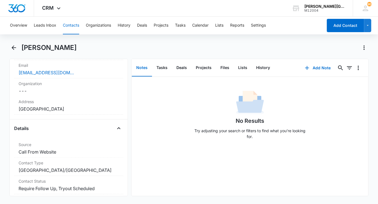
scroll to position [151, 0]
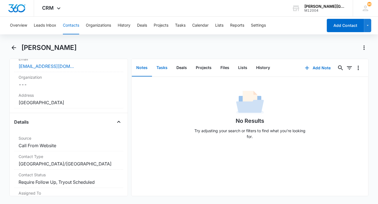
click at [157, 62] on button "Tasks" at bounding box center [162, 67] width 20 height 17
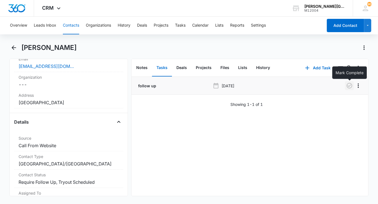
click at [350, 86] on icon "button" at bounding box center [350, 86] width 6 height 6
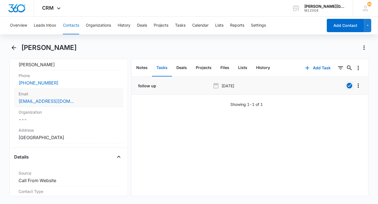
click at [95, 101] on div "[EMAIL_ADDRESS][DOMAIN_NAME]" at bounding box center [69, 101] width 100 height 7
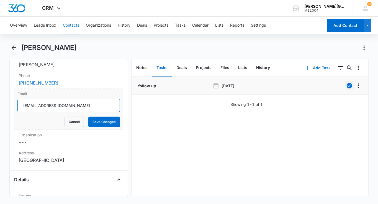
click at [64, 104] on input "[EMAIL_ADDRESS][DOMAIN_NAME]" at bounding box center [68, 105] width 103 height 13
click at [78, 121] on button "Cancel" at bounding box center [74, 122] width 19 height 11
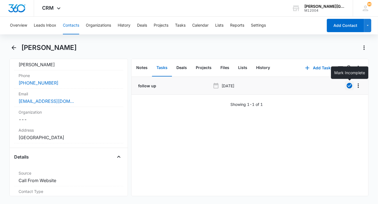
click at [349, 83] on icon "button" at bounding box center [350, 86] width 6 height 6
click at [181, 26] on button "Tasks" at bounding box center [180, 26] width 11 height 18
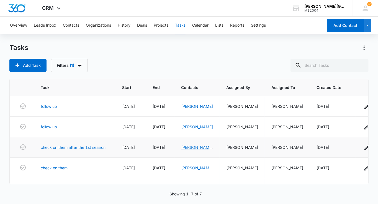
click at [195, 152] on link "[PERSON_NAME] & [PERSON_NAME]" at bounding box center [197, 153] width 32 height 16
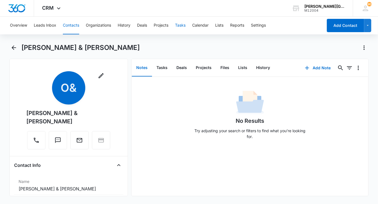
click at [184, 26] on button "Tasks" at bounding box center [180, 26] width 11 height 18
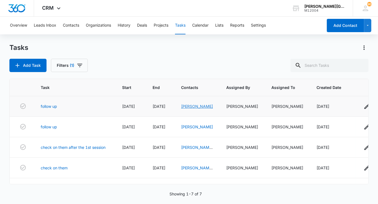
click at [195, 107] on link "[PERSON_NAME]" at bounding box center [197, 106] width 32 height 5
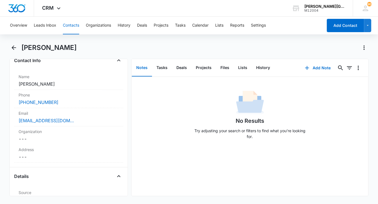
scroll to position [98, 0]
click at [68, 25] on button "Contacts" at bounding box center [71, 26] width 16 height 18
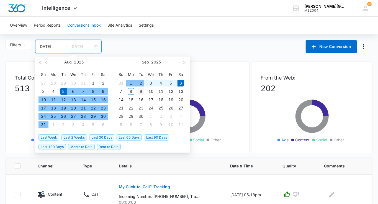
type input "09/09/2025"
click at [142, 89] on div "9" at bounding box center [141, 91] width 7 height 7
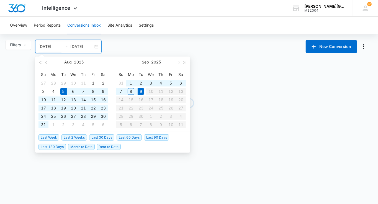
click at [53, 46] on input "08/05/2025" at bounding box center [50, 47] width 23 height 6
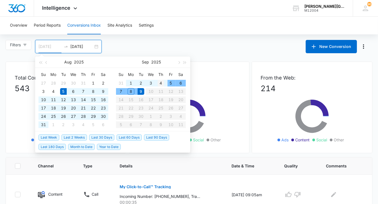
type input "[DATE]"
click at [161, 81] on div "4" at bounding box center [161, 83] width 7 height 7
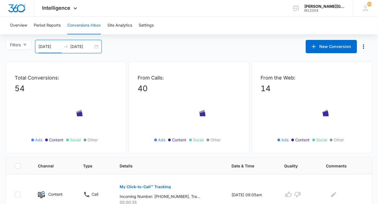
scroll to position [340, 0]
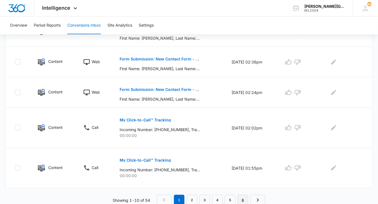
click at [242, 197] on link "6" at bounding box center [243, 200] width 11 height 11
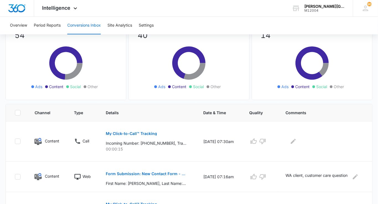
scroll to position [138, 0]
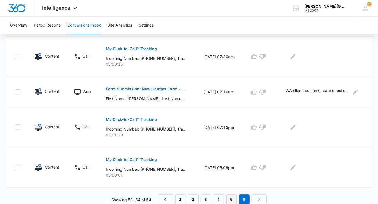
click at [234, 194] on link "5" at bounding box center [231, 199] width 11 height 11
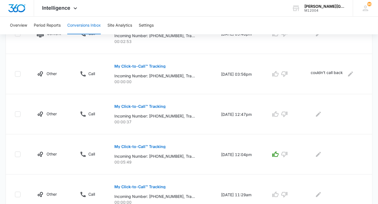
scroll to position [388, 0]
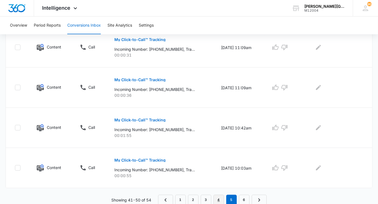
click at [221, 199] on link "4" at bounding box center [219, 200] width 11 height 11
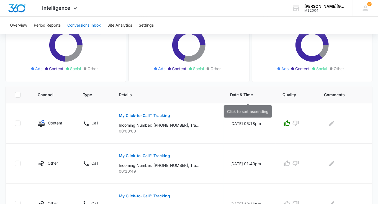
scroll to position [378, 0]
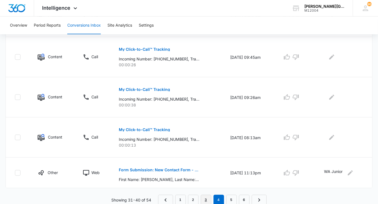
click at [207, 196] on link "3" at bounding box center [206, 200] width 11 height 11
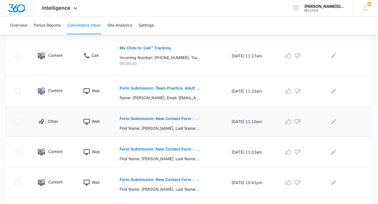
scroll to position [290, 0]
click at [292, 121] on icon "button" at bounding box center [288, 121] width 7 height 7
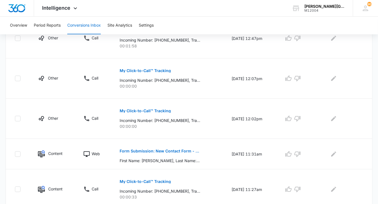
scroll to position [155, 0]
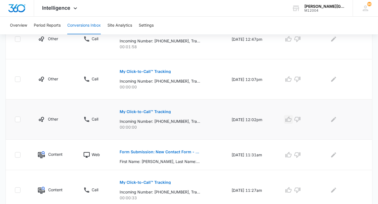
click at [292, 120] on icon "button" at bounding box center [288, 119] width 7 height 7
click at [290, 81] on icon "button" at bounding box center [288, 79] width 7 height 7
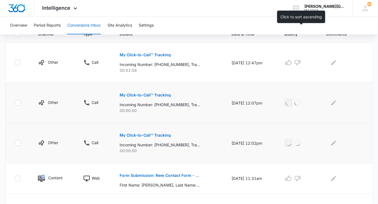
scroll to position [340, 0]
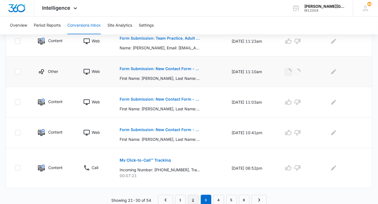
click at [193, 199] on link "2" at bounding box center [193, 200] width 11 height 11
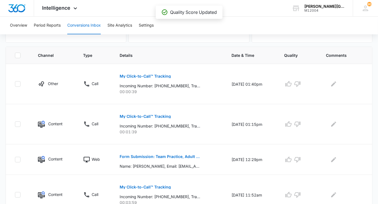
scroll to position [369, 0]
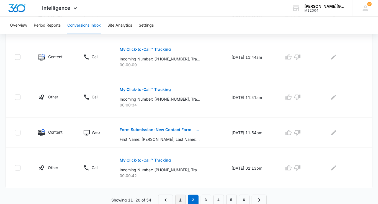
click at [182, 196] on link "1" at bounding box center [180, 200] width 11 height 11
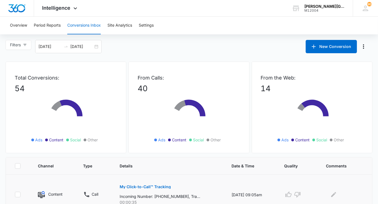
scroll to position [340, 0]
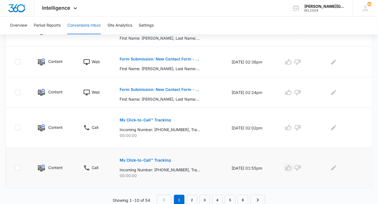
click at [292, 168] on icon "button" at bounding box center [288, 168] width 7 height 7
click at [244, 199] on link "6" at bounding box center [243, 200] width 11 height 11
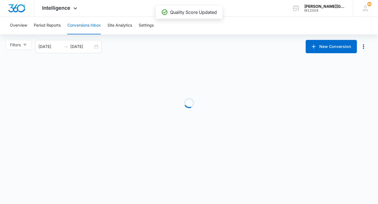
scroll to position [0, 0]
